Goal: Information Seeking & Learning: Learn about a topic

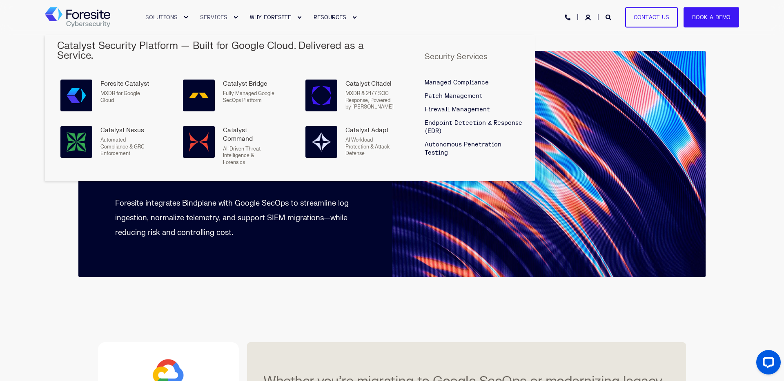
click at [211, 18] on link "SERVICES" at bounding box center [215, 17] width 50 height 35
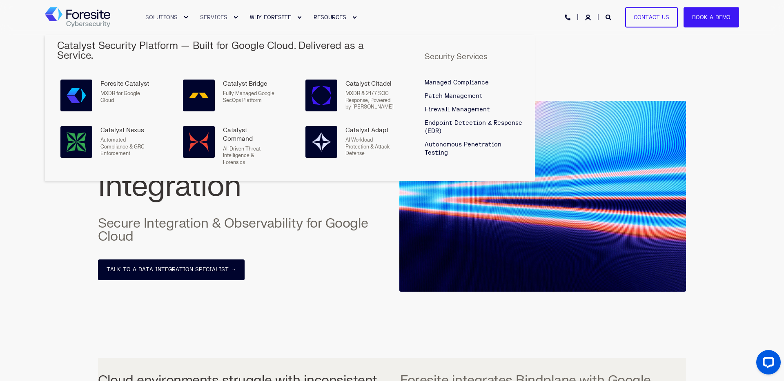
click at [220, 17] on link "SERVICES" at bounding box center [215, 17] width 50 height 35
click at [122, 80] on div "Foresite Catalyst" at bounding box center [125, 84] width 51 height 9
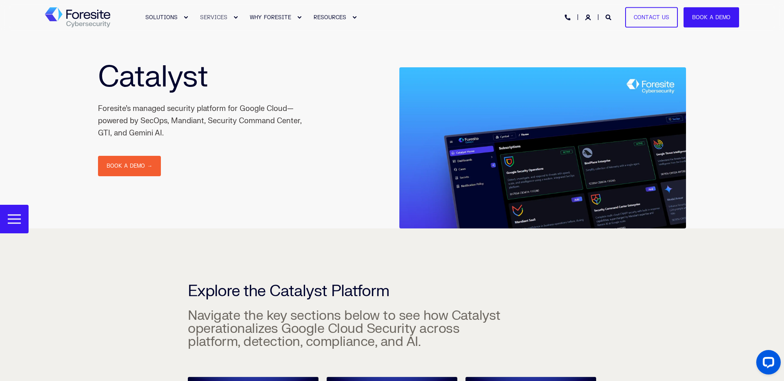
click at [89, 18] on img "Back to Home" at bounding box center [77, 17] width 65 height 20
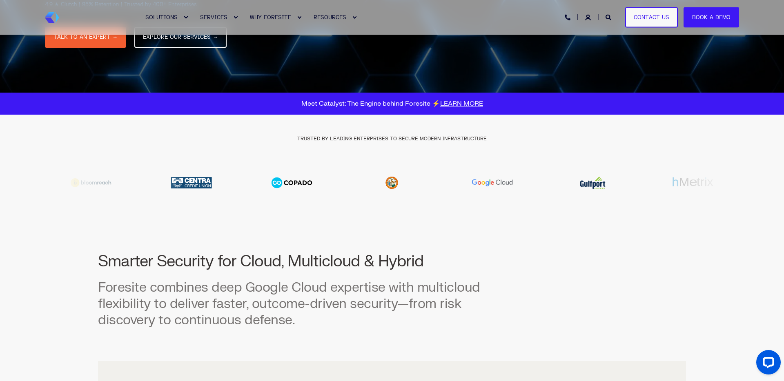
scroll to position [204, 0]
